Goal: Task Accomplishment & Management: Complete application form

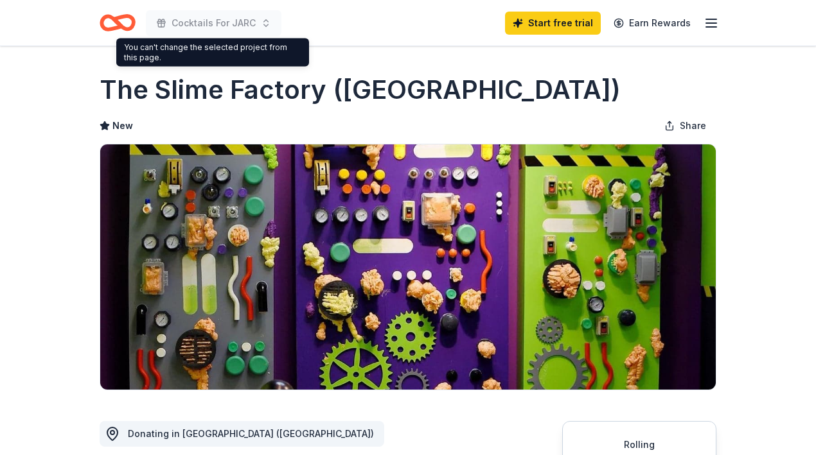
click at [114, 18] on icon "Home" at bounding box center [124, 22] width 20 height 13
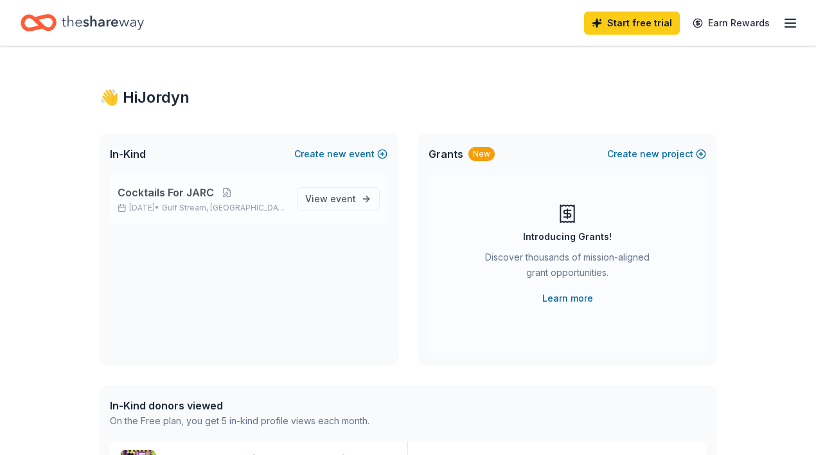
click at [237, 204] on span "Gulf Stream, [GEOGRAPHIC_DATA]" at bounding box center [224, 208] width 125 height 10
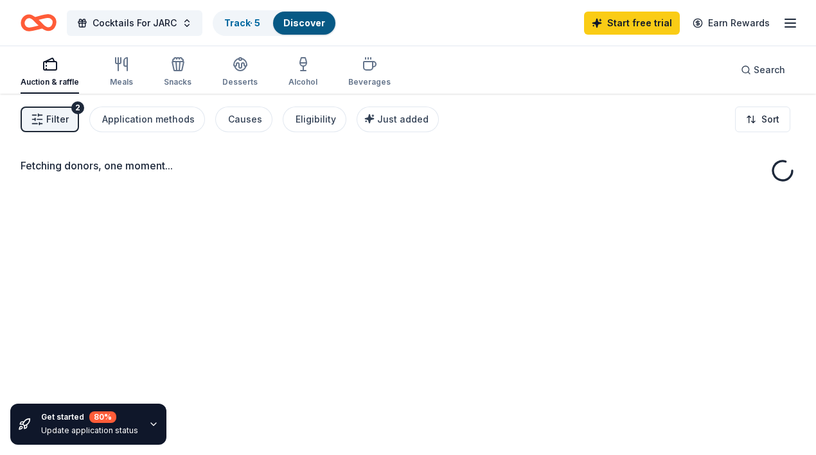
click at [344, 202] on div "Fetching donors, one moment..." at bounding box center [408, 321] width 816 height 455
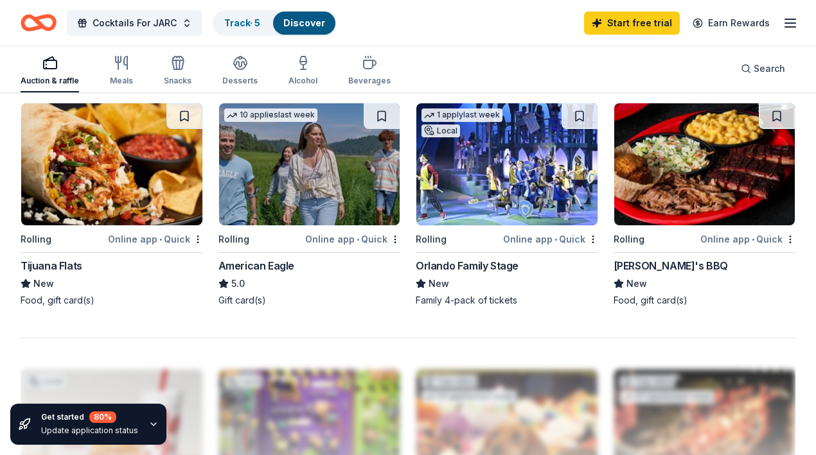
scroll to position [1114, 0]
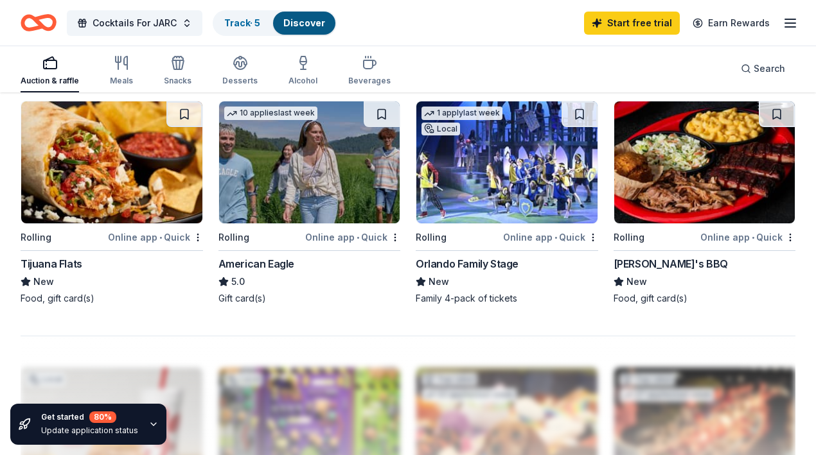
click at [288, 148] on img at bounding box center [309, 162] width 181 height 122
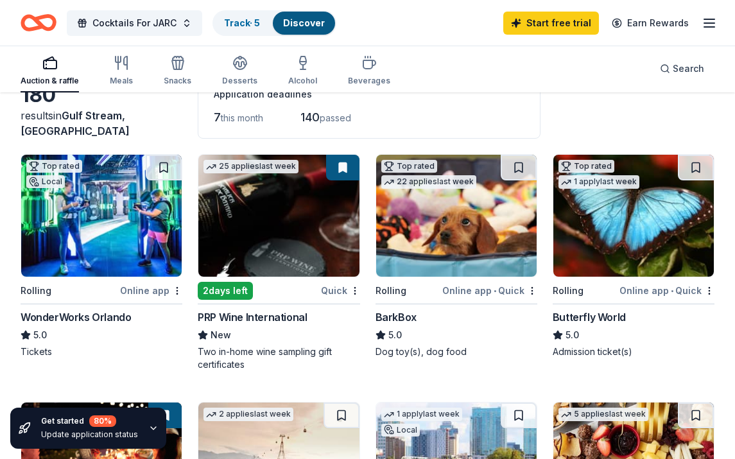
scroll to position [0, 0]
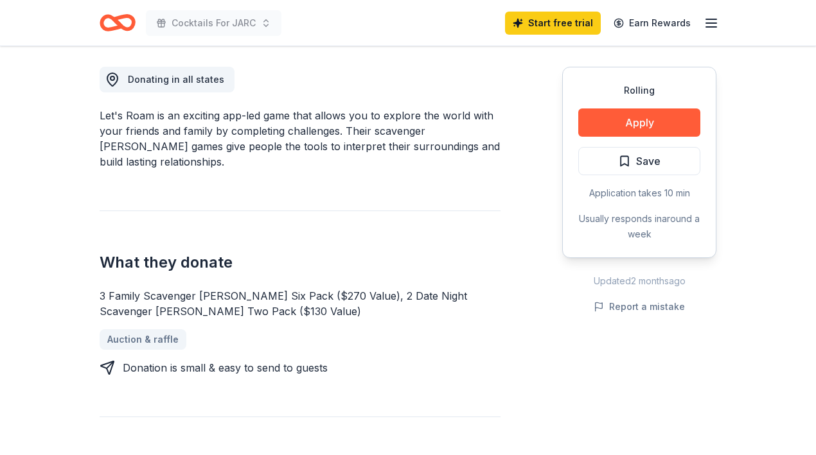
scroll to position [356, 0]
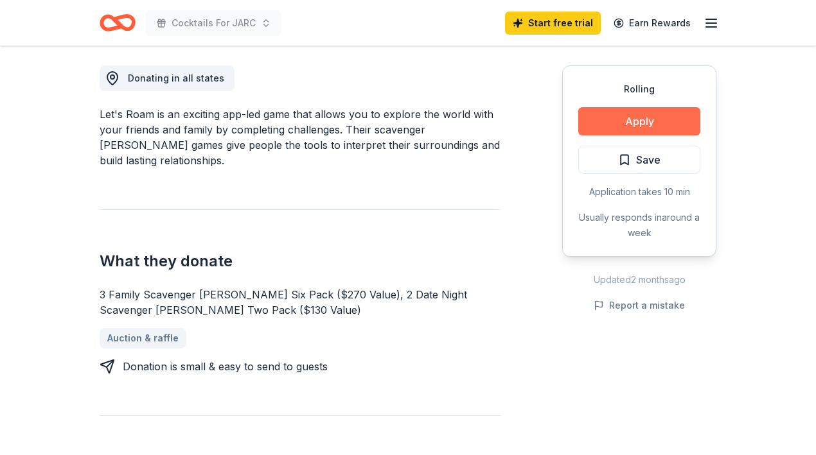
click at [628, 125] on button "Apply" at bounding box center [639, 121] width 122 height 28
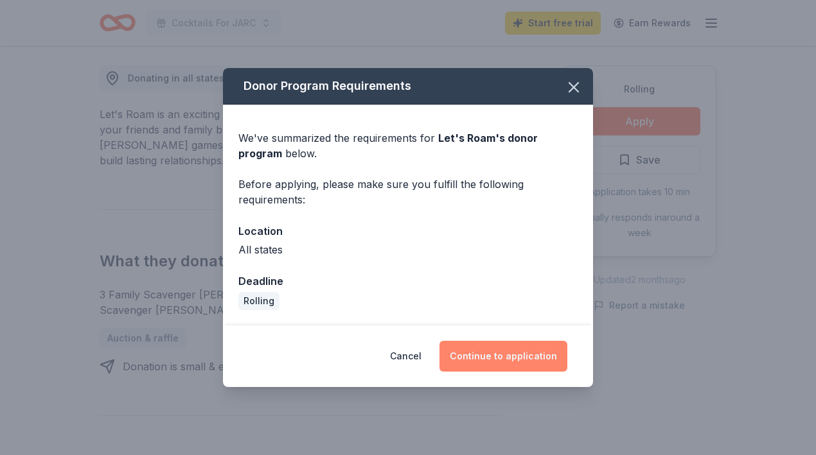
click at [517, 357] on button "Continue to application" at bounding box center [503, 356] width 128 height 31
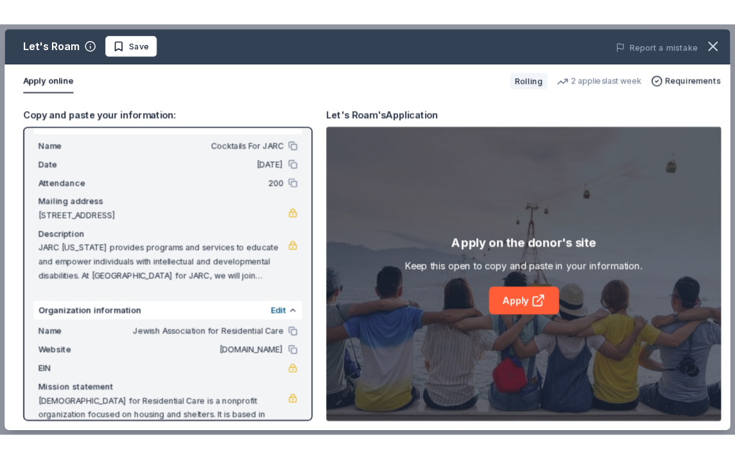
scroll to position [57, 0]
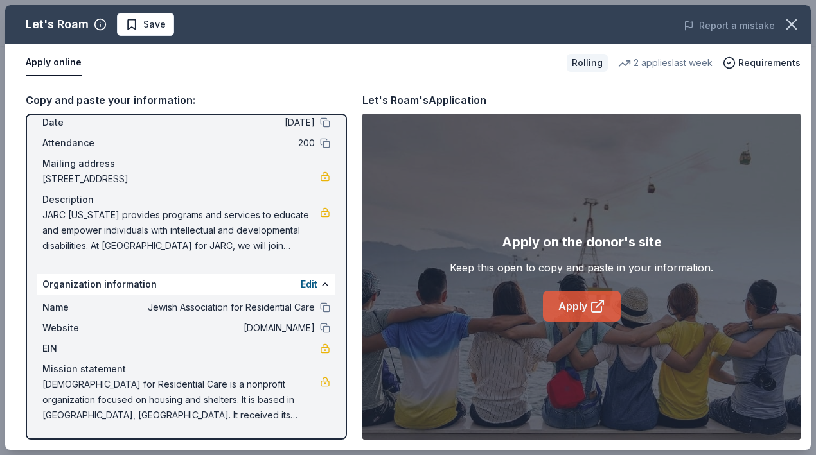
click at [584, 312] on link "Apply" at bounding box center [582, 306] width 78 height 31
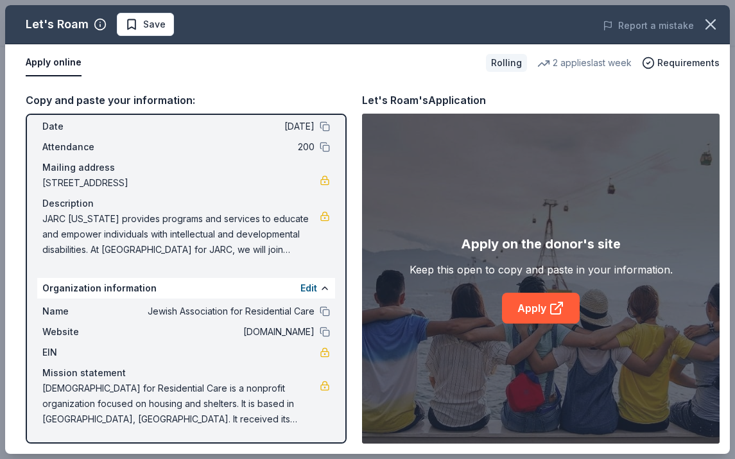
scroll to position [53, 0]
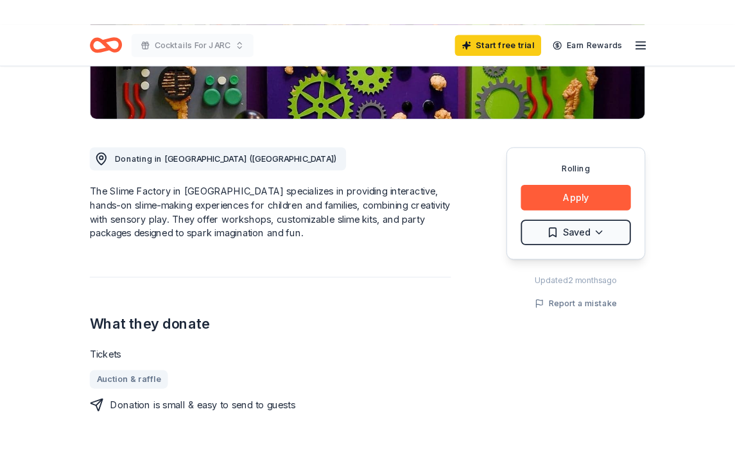
scroll to position [331, 0]
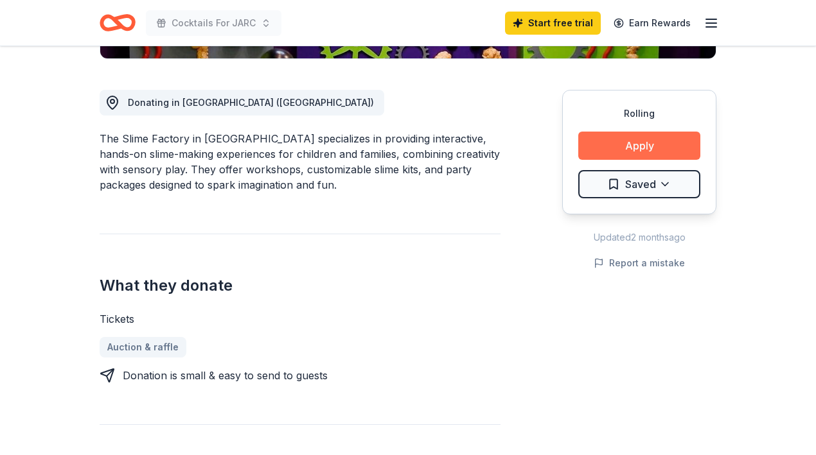
click at [615, 140] on button "Apply" at bounding box center [639, 146] width 122 height 28
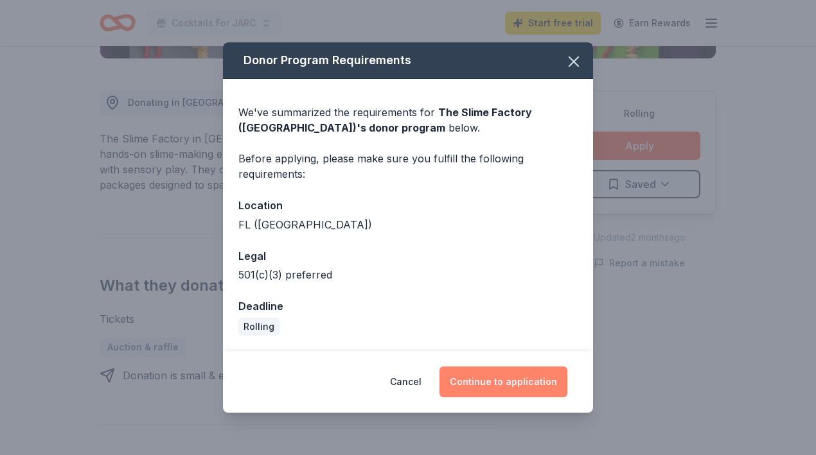
click at [493, 370] on button "Continue to application" at bounding box center [503, 382] width 128 height 31
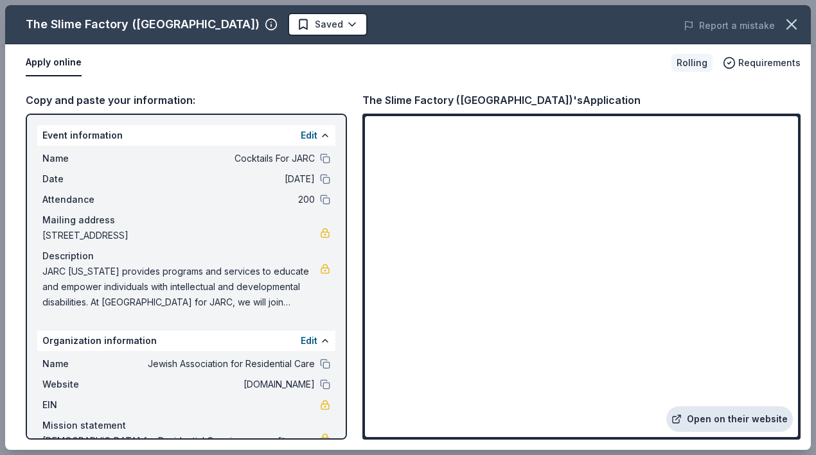
click at [704, 417] on link "Open on their website" at bounding box center [729, 420] width 127 height 26
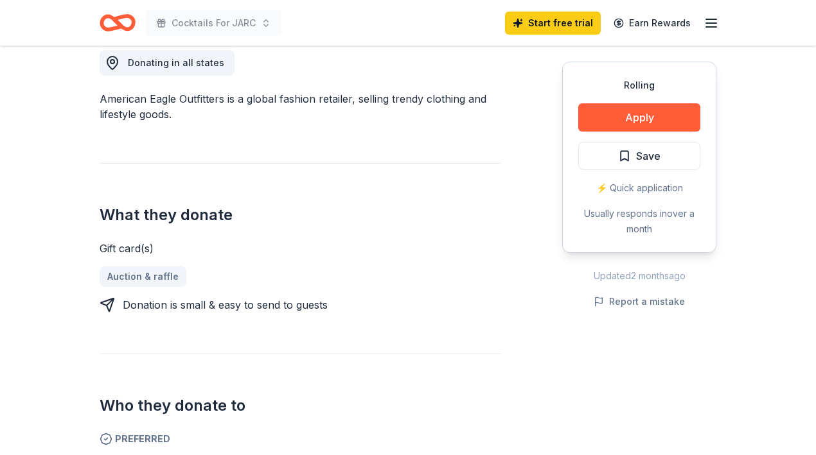
scroll to position [374, 0]
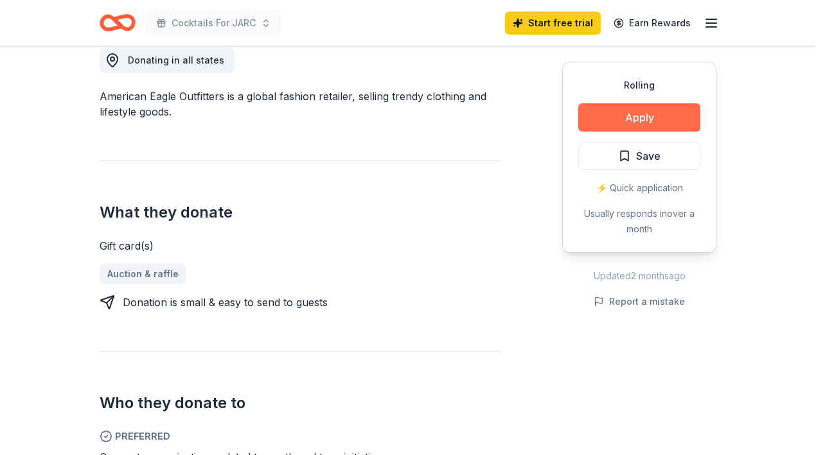
click at [632, 123] on button "Apply" at bounding box center [639, 117] width 122 height 28
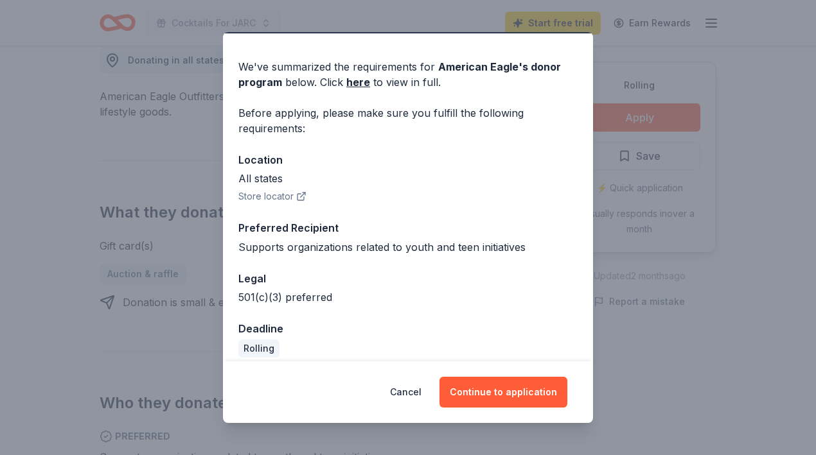
scroll to position [47, 0]
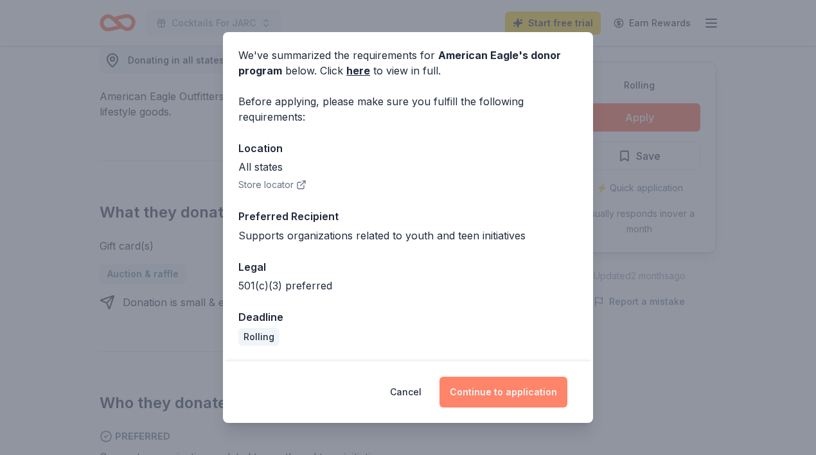
click at [491, 390] on button "Continue to application" at bounding box center [503, 392] width 128 height 31
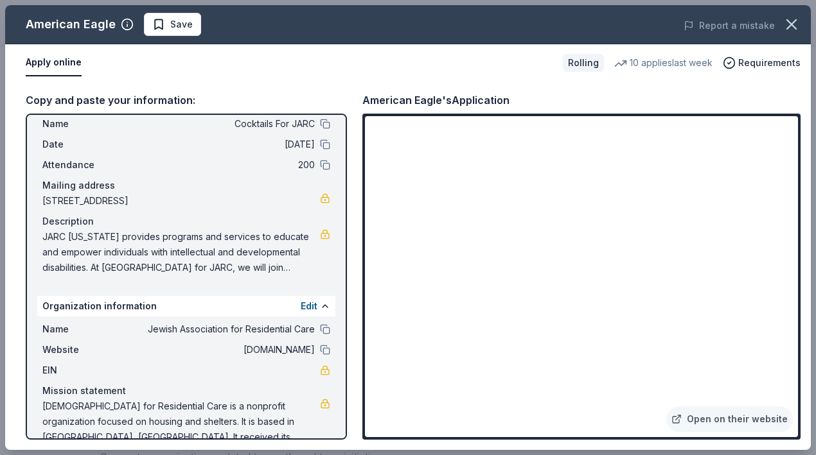
scroll to position [57, 0]
